Goal: Task Accomplishment & Management: Manage account settings

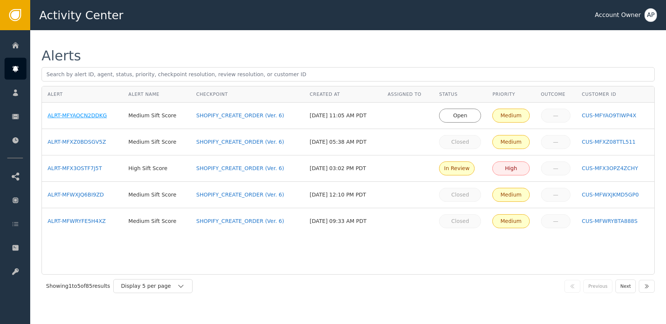
click at [76, 112] on div "ALRT-MFYAOCN2DDKG" at bounding box center [82, 116] width 69 height 8
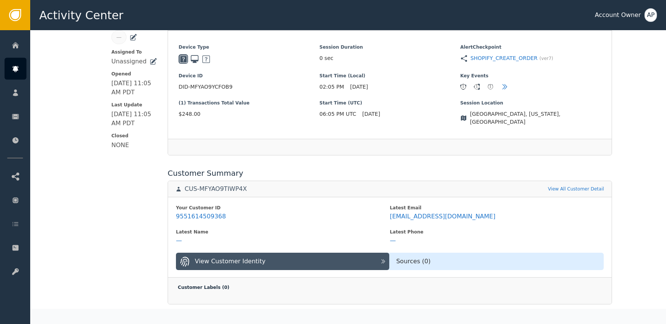
scroll to position [169, 0]
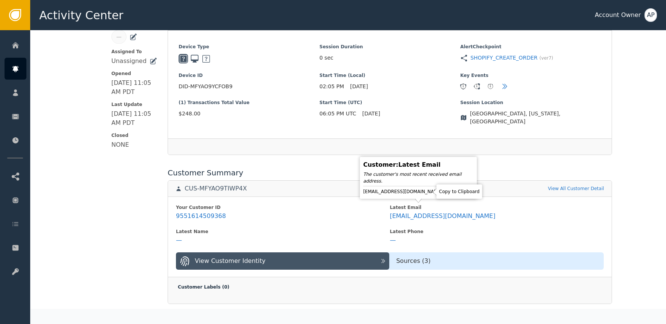
click at [447, 193] on icon at bounding box center [449, 192] width 5 height 6
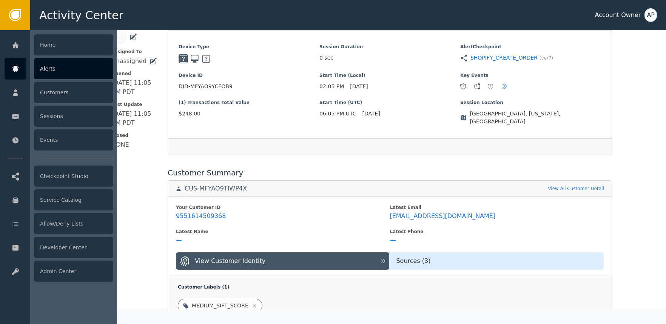
click at [20, 68] on div at bounding box center [16, 69] width 22 height 22
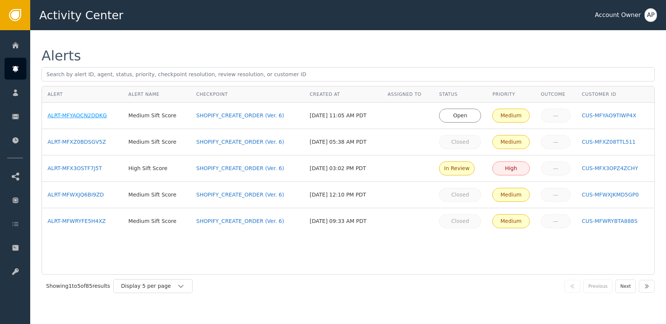
click at [88, 116] on div "ALRT-MFYAOCN2DDKG" at bounding box center [82, 116] width 69 height 8
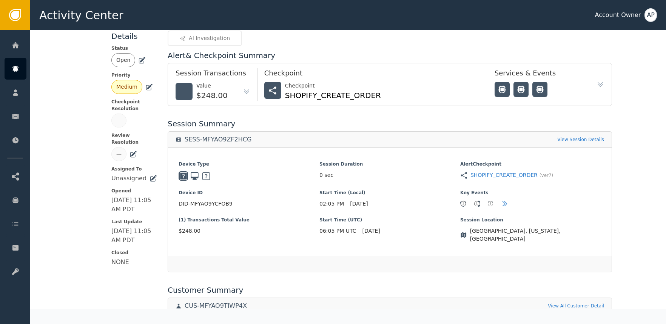
scroll to position [167, 0]
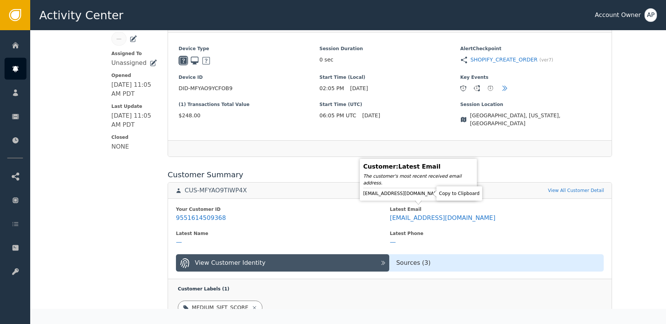
click at [446, 195] on icon at bounding box center [450, 194] width 8 height 8
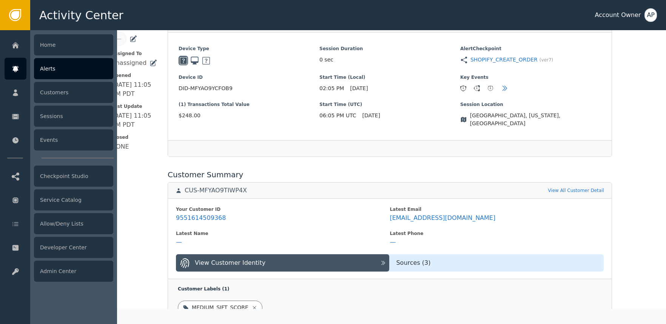
click at [15, 65] on icon at bounding box center [16, 69] width 8 height 8
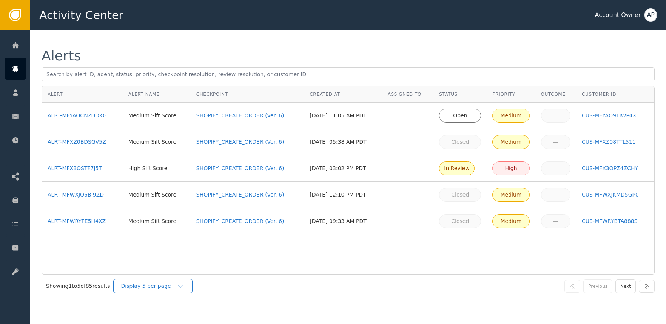
drag, startPoint x: 175, startPoint y: 286, endPoint x: 208, endPoint y: 283, distance: 33.7
click at [176, 286] on div "Display 5 per page" at bounding box center [149, 287] width 56 height 8
click at [173, 317] on div "Display 25 per page" at bounding box center [155, 317] width 60 height 8
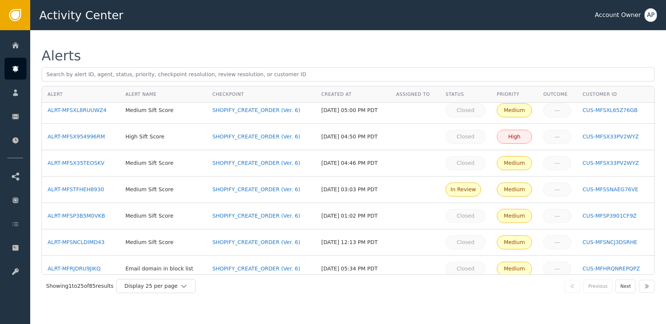
scroll to position [426, 0]
